Goal: Information Seeking & Learning: Learn about a topic

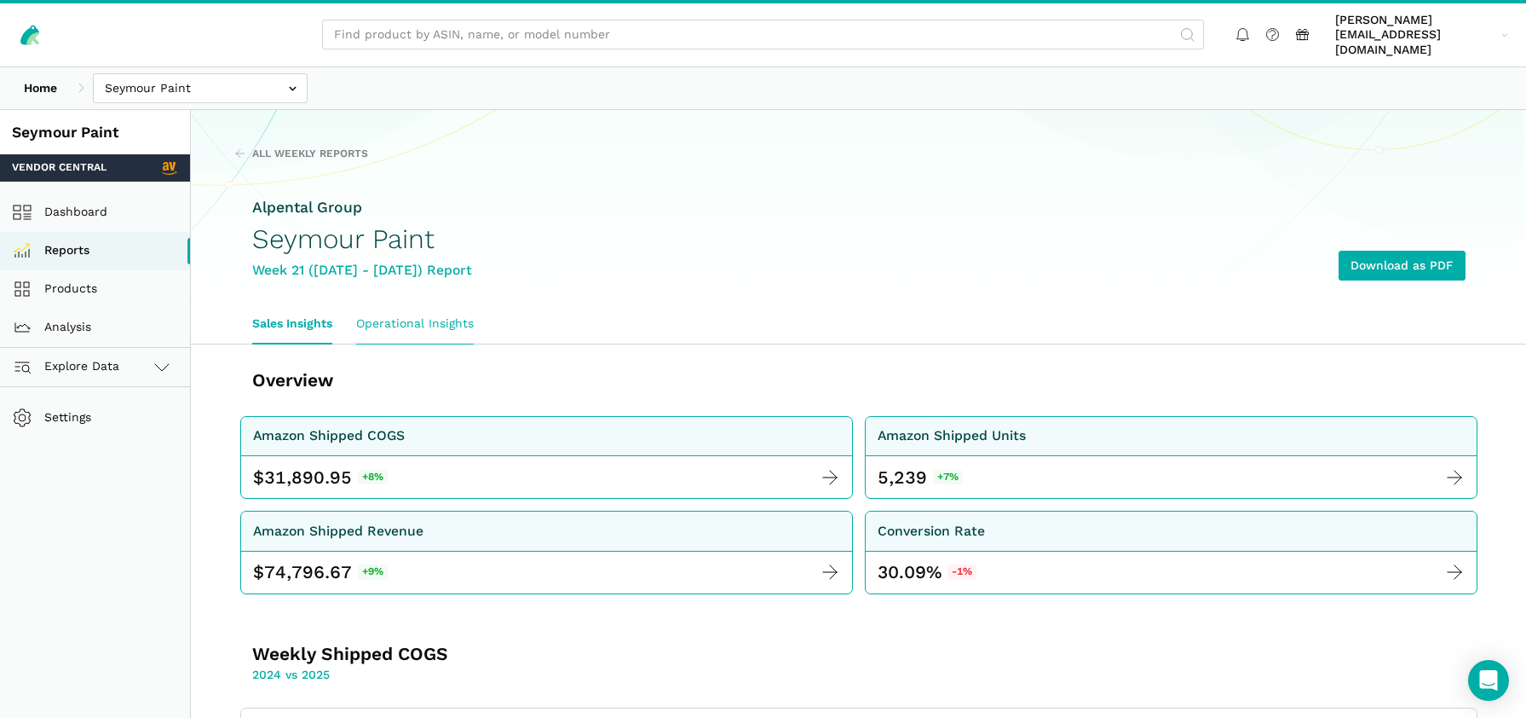
click at [389, 304] on link "Operational Insights" at bounding box center [414, 323] width 141 height 39
click at [318, 309] on link "Sales Insights" at bounding box center [292, 323] width 104 height 39
click at [202, 86] on div "Home Armament Technology Inc. AVS Lighting, Inc BendPak Bercom Best Pet Supplie…" at bounding box center [763, 88] width 1526 height 42
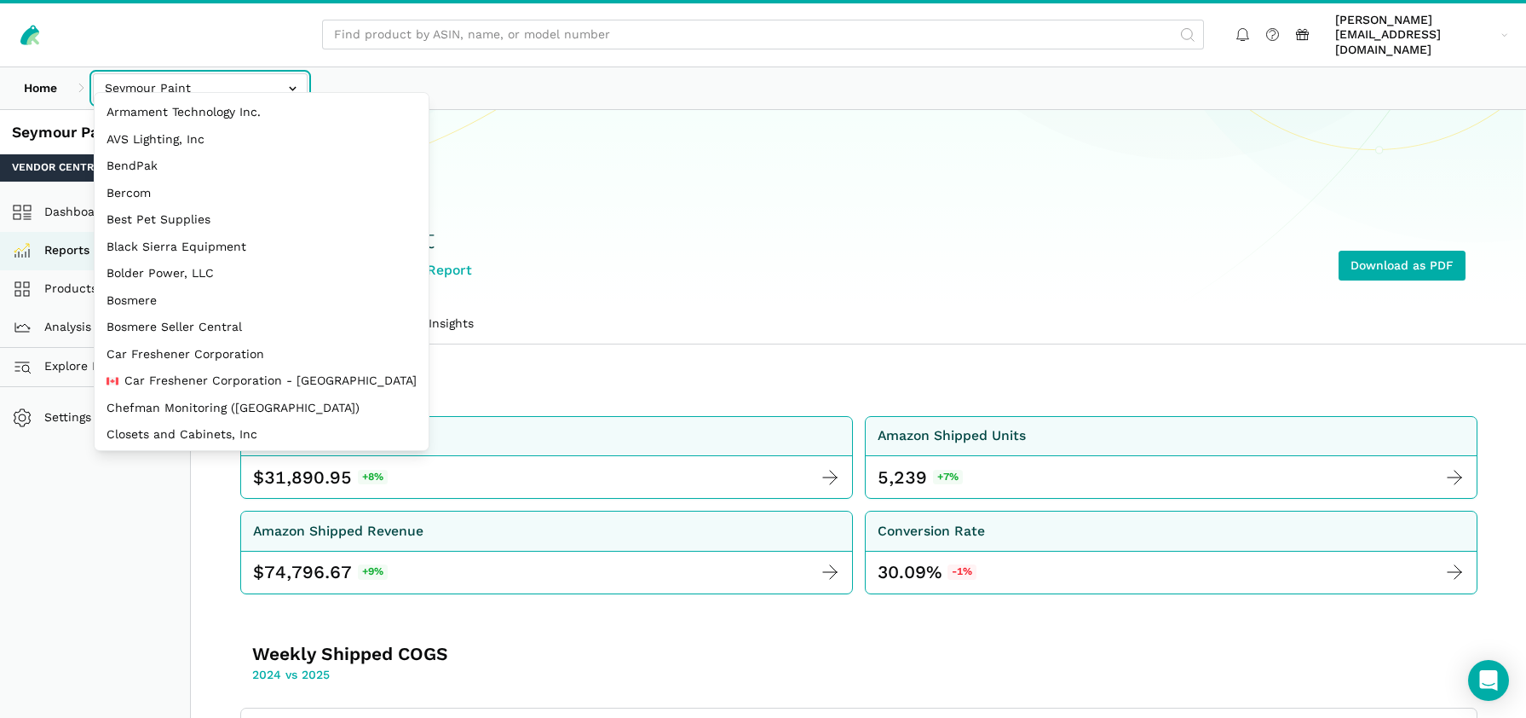
click at [197, 77] on input "text" at bounding box center [200, 88] width 215 height 30
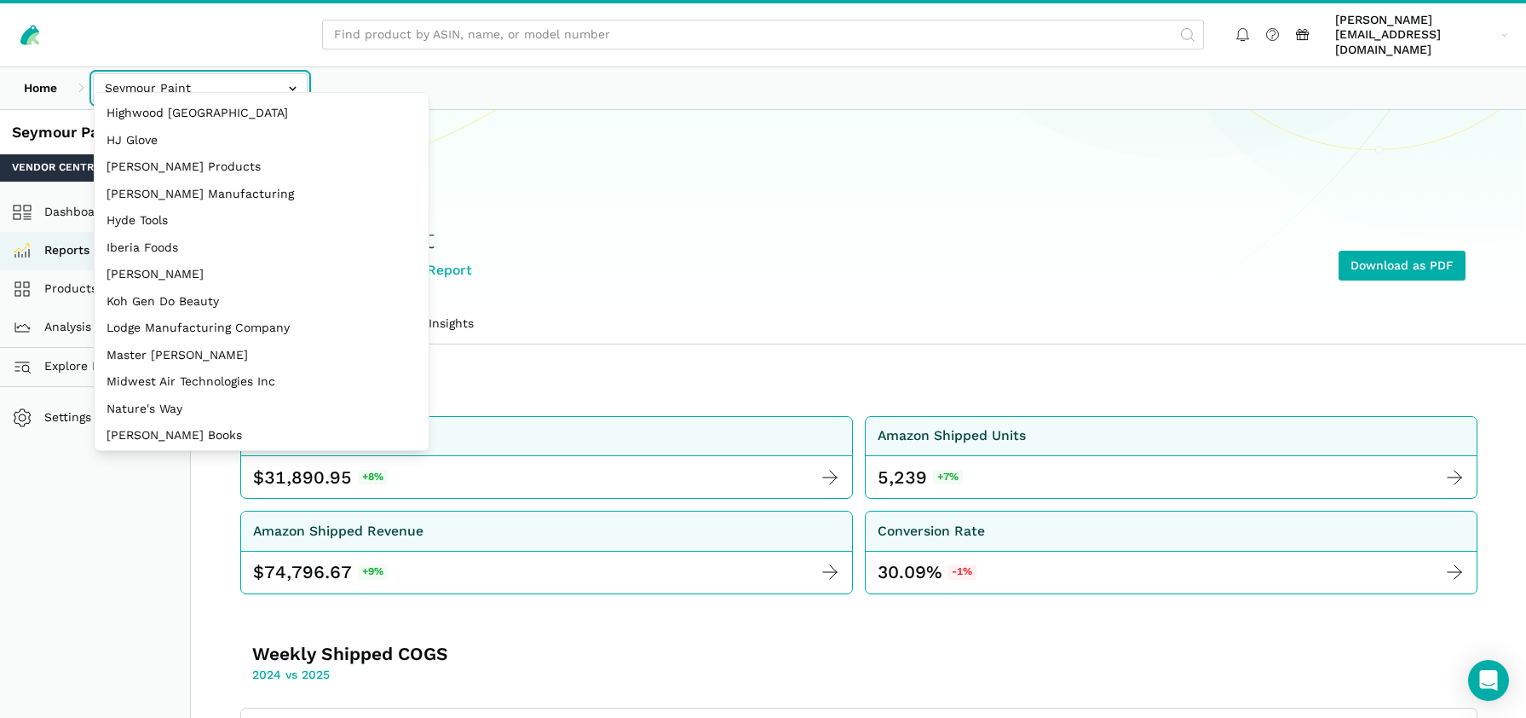
scroll to position [659, 0]
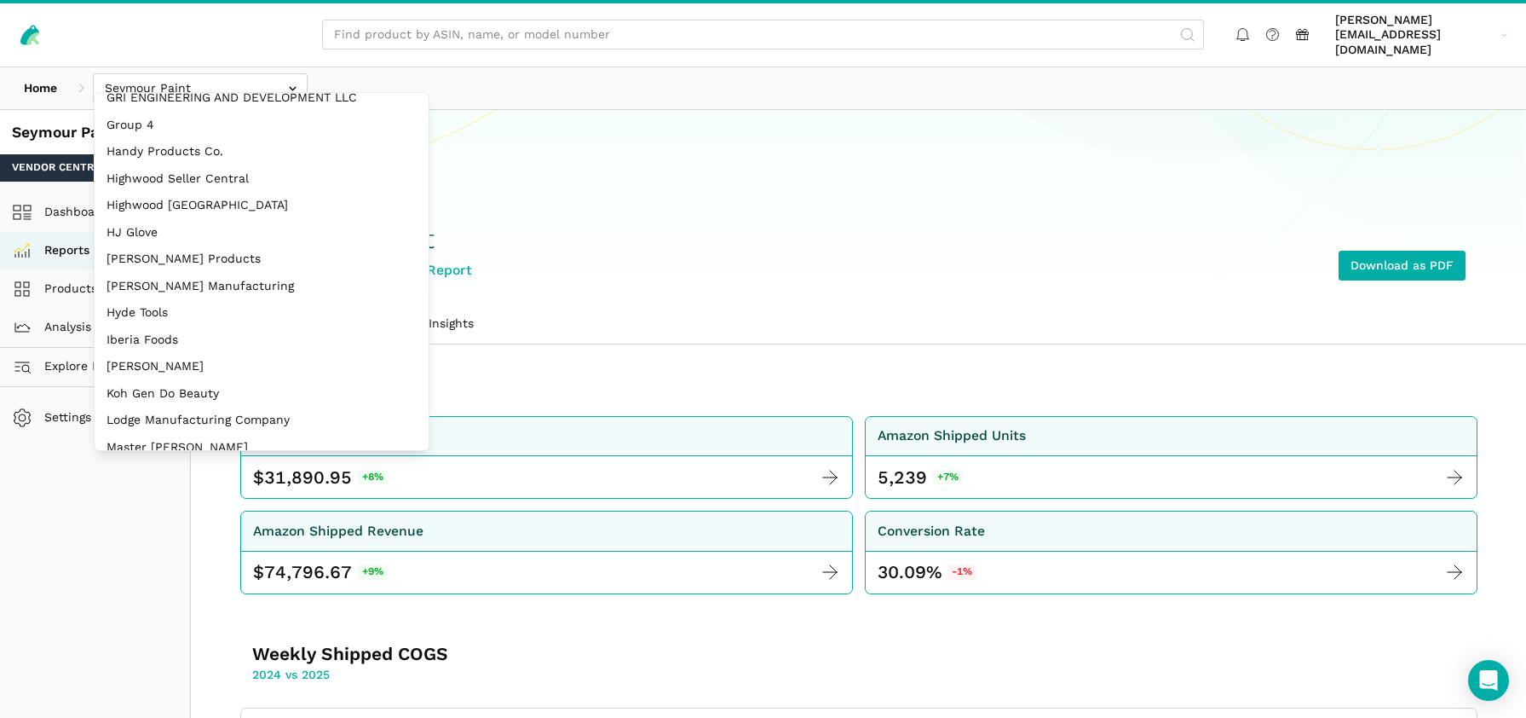
click at [661, 174] on div "Alpental Group Seymour Paint Week 21 (05.18 - 05.24.25) Report Download as PDF" at bounding box center [859, 238] width 1214 height 131
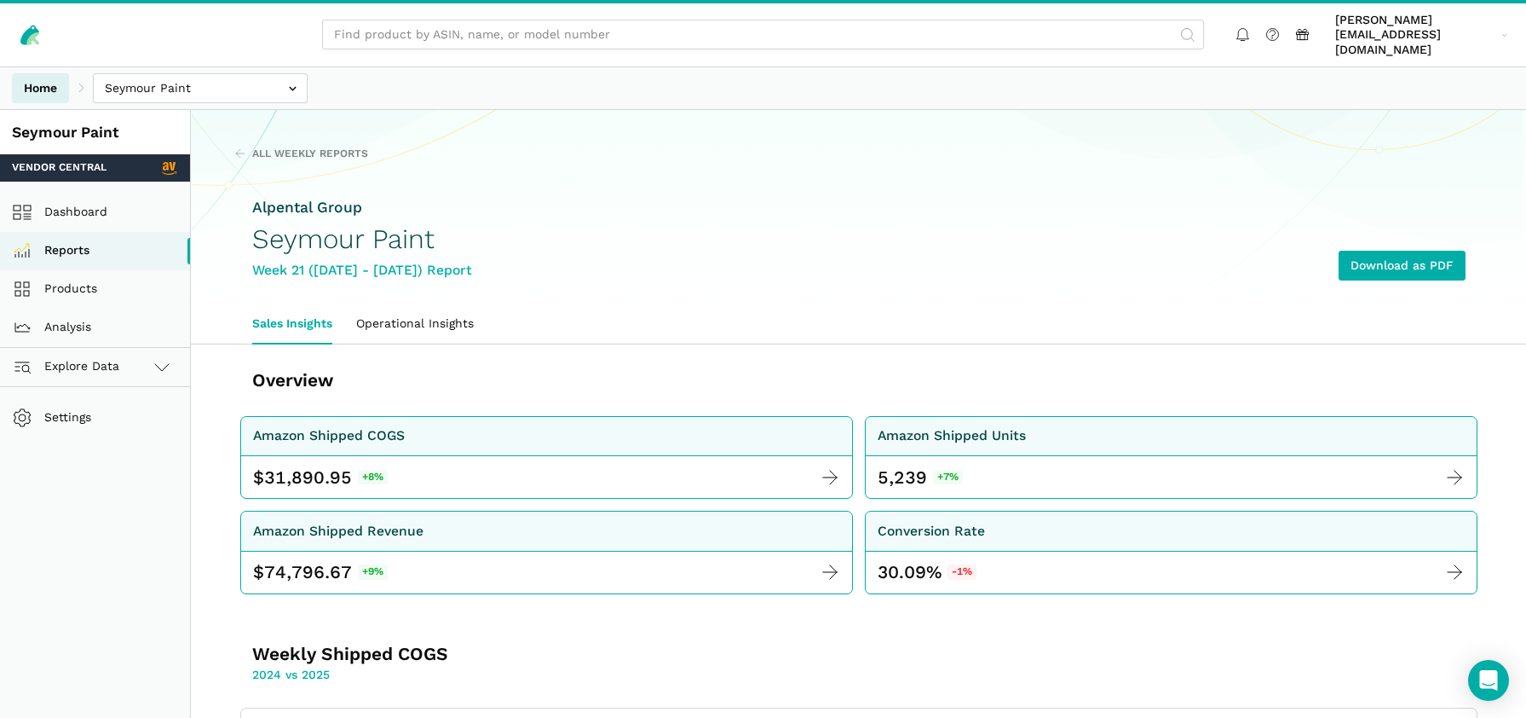
click at [37, 76] on link "Home" at bounding box center [40, 88] width 57 height 30
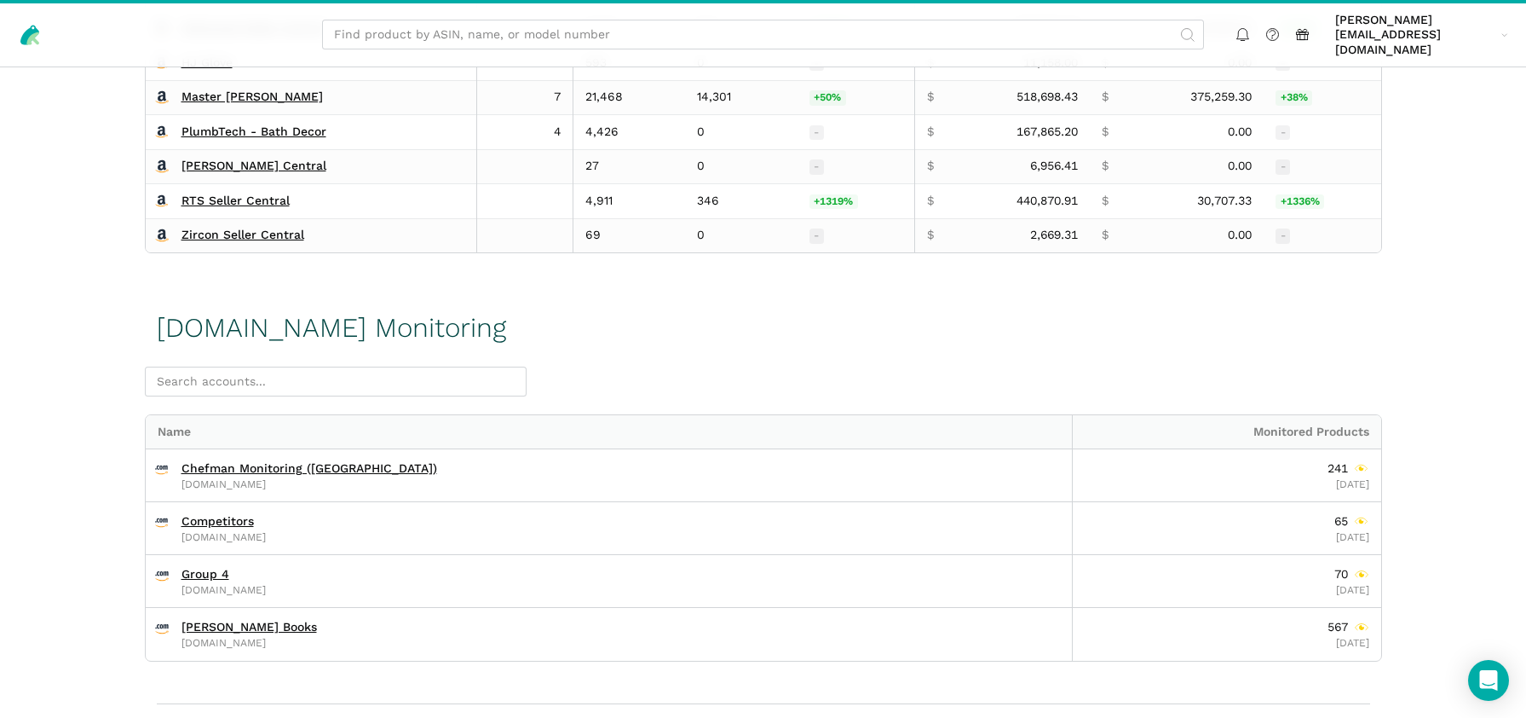
scroll to position [2532, 0]
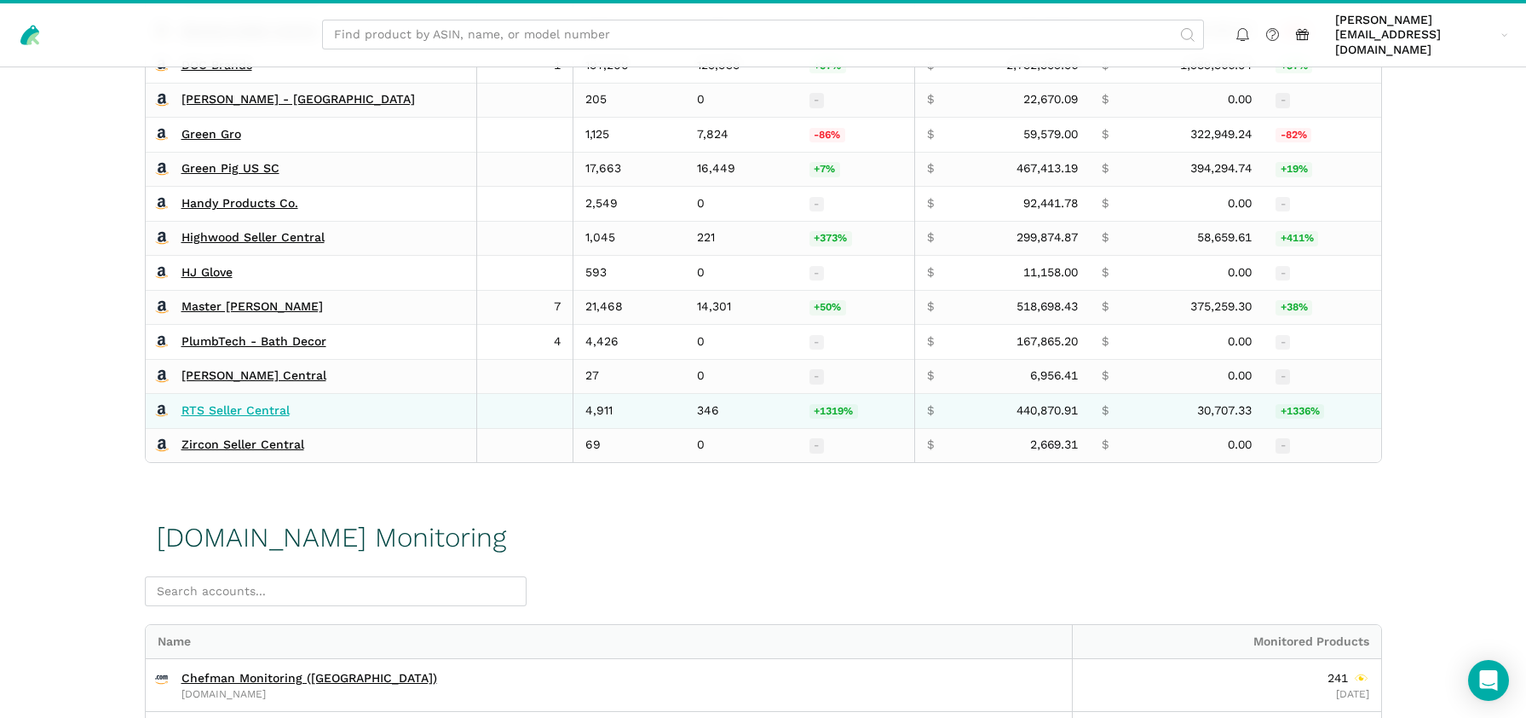
click at [260, 403] on link "RTS Seller Central" at bounding box center [236, 410] width 108 height 15
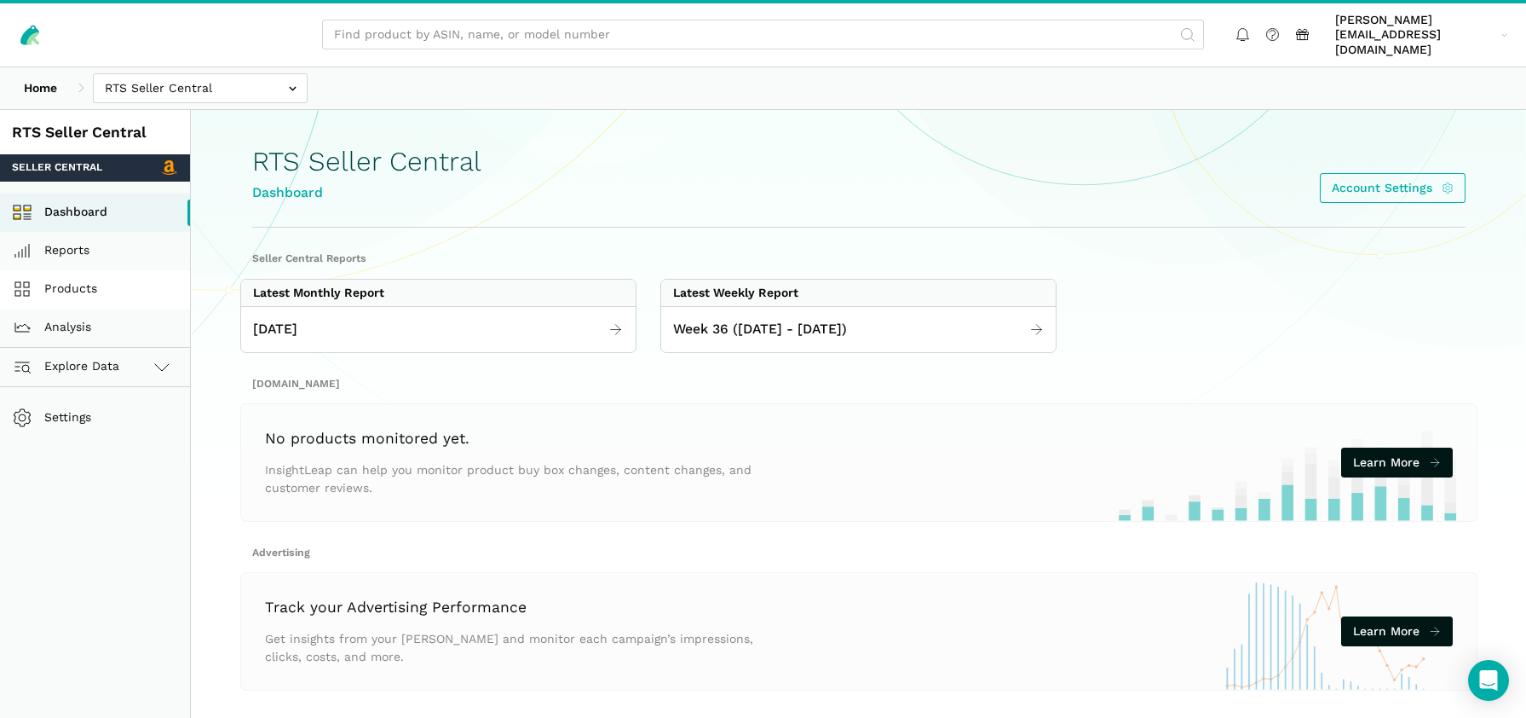
click at [81, 270] on link "Products" at bounding box center [95, 289] width 190 height 38
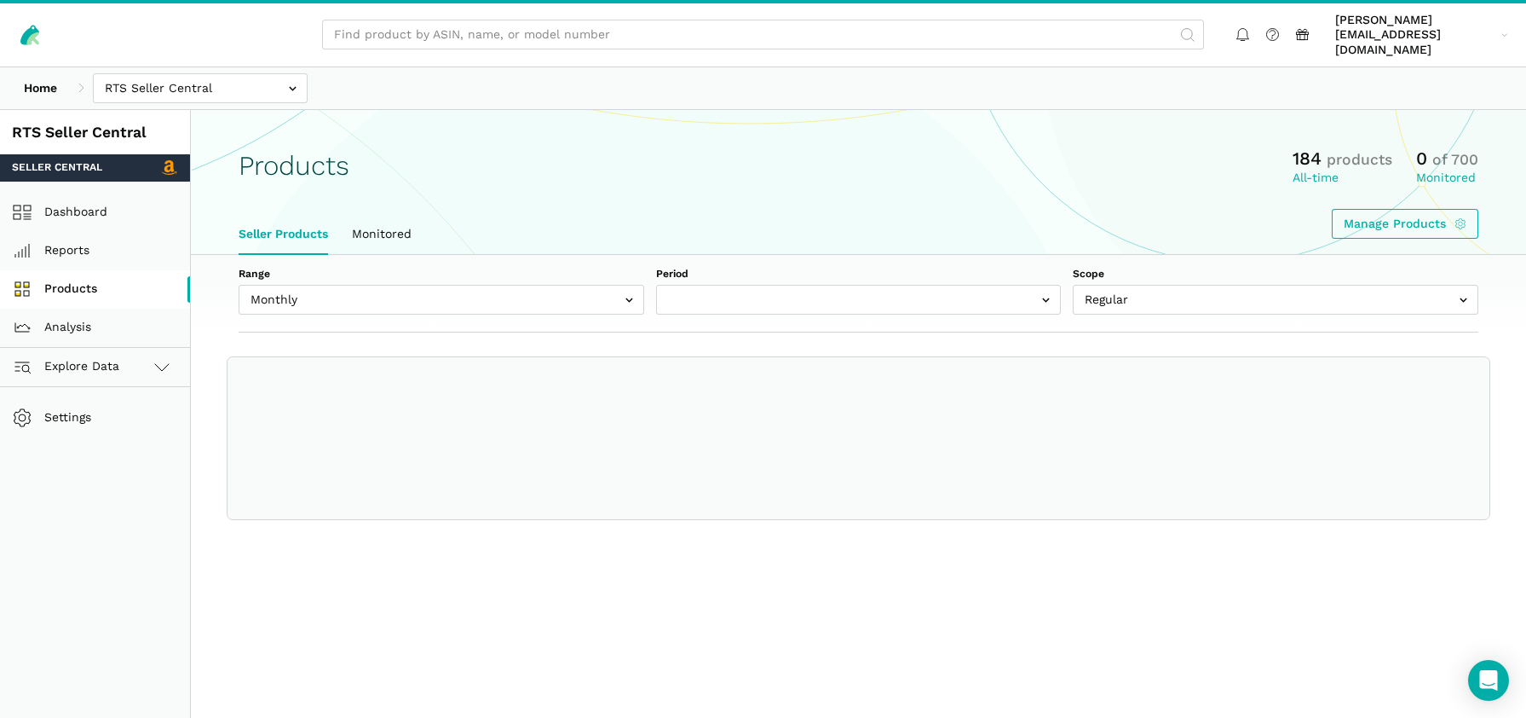
select select "Monthly|2025-08-01"
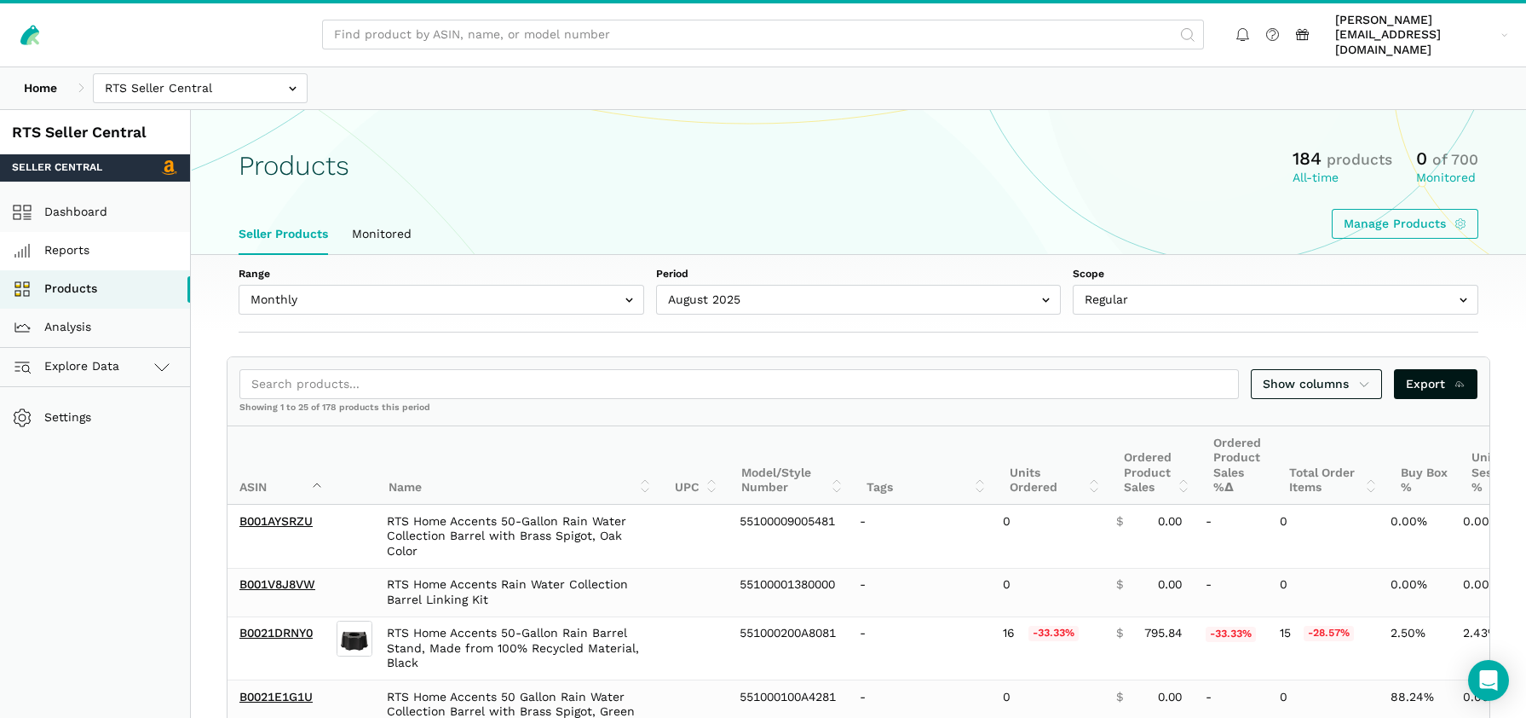
click at [103, 232] on link "Reports" at bounding box center [95, 251] width 190 height 38
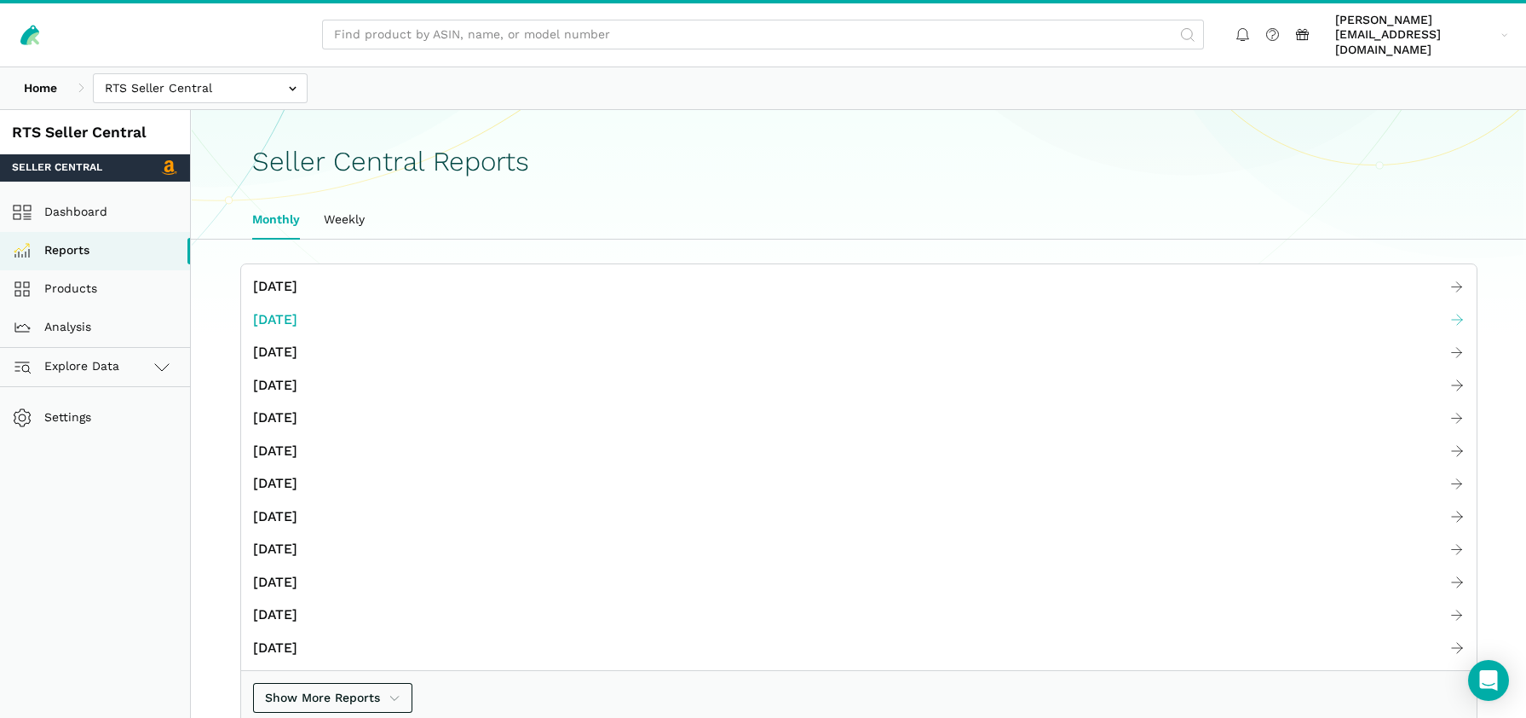
click at [291, 310] on span "[DATE]" at bounding box center [275, 319] width 44 height 21
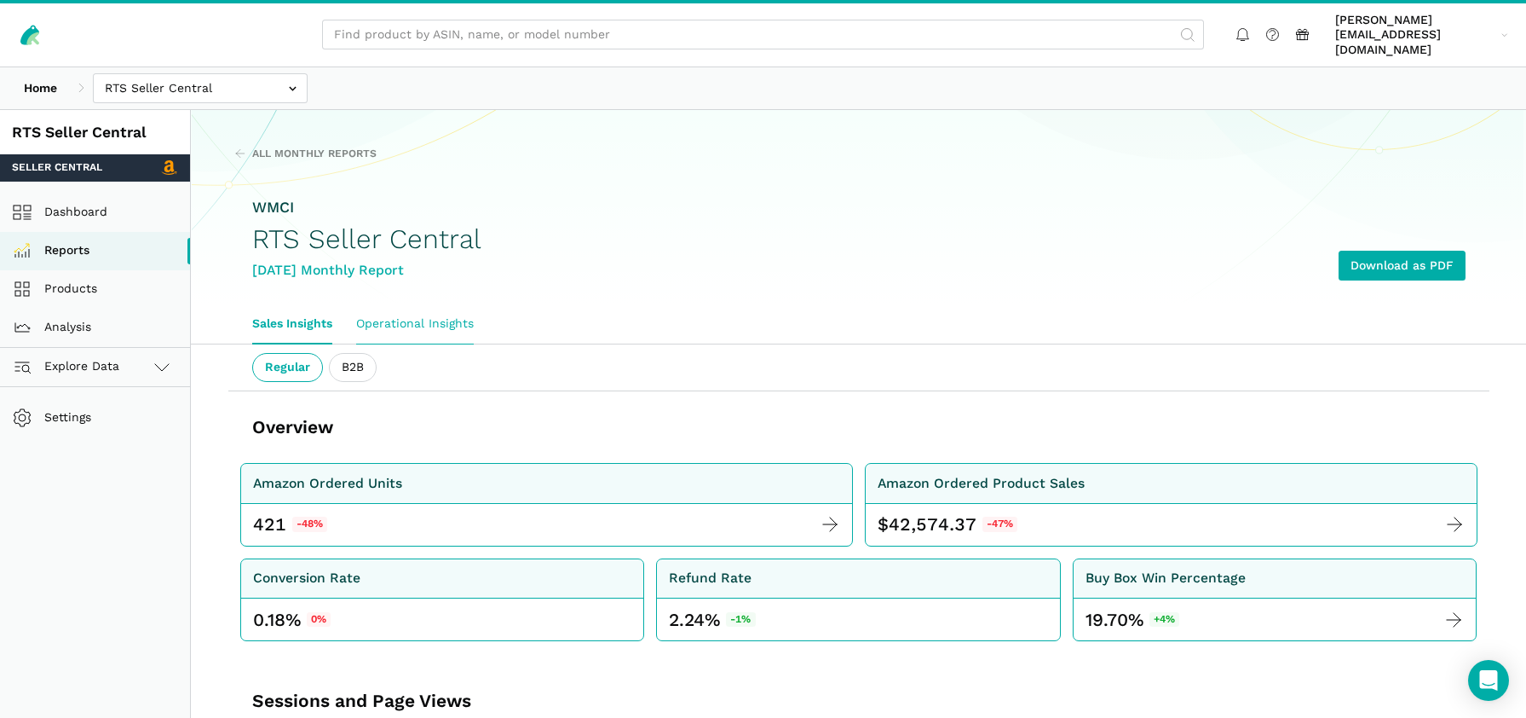
click at [398, 306] on link "Operational Insights" at bounding box center [414, 323] width 141 height 39
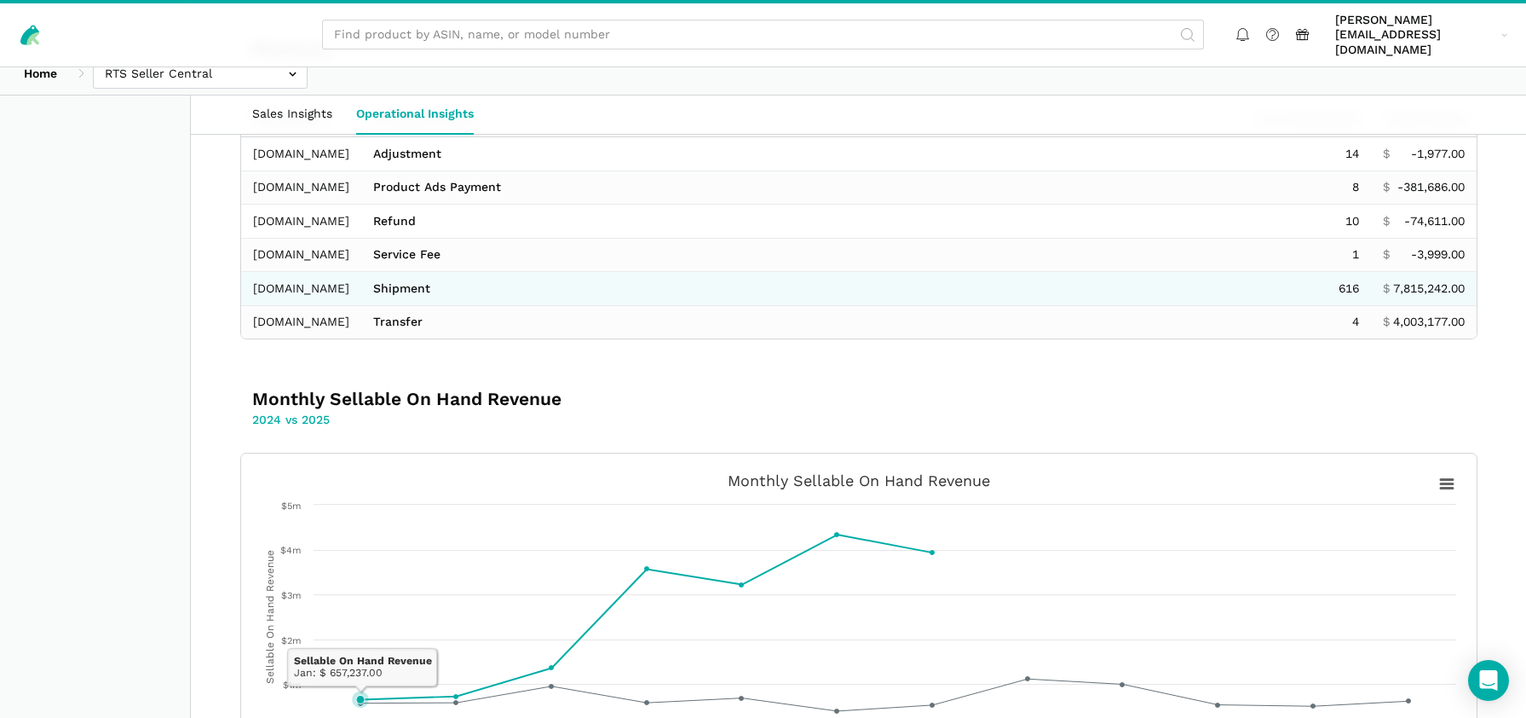
scroll to position [487, 0]
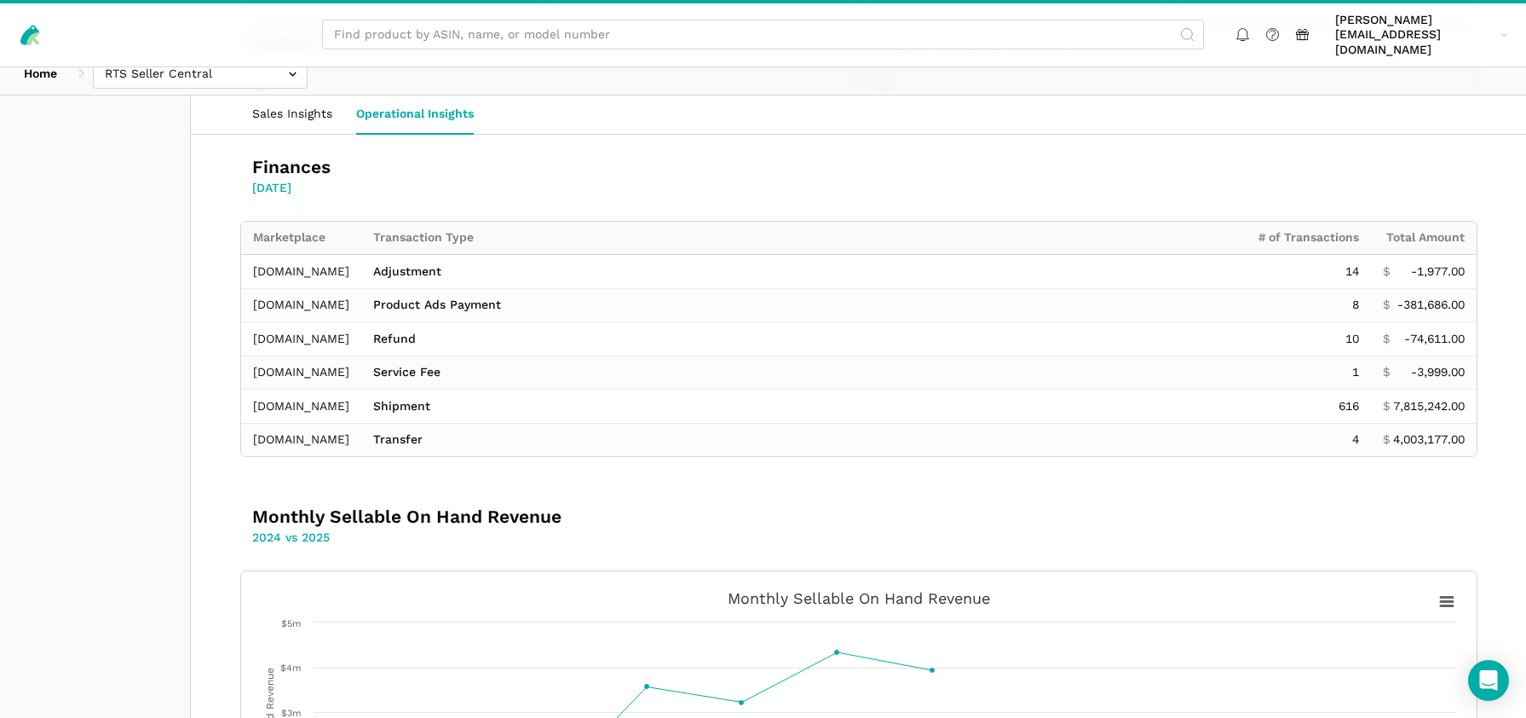
click at [407, 224] on th "Transaction Type" at bounding box center [804, 238] width 886 height 33
copy tr "Transaction Type"
